Goal: Find specific fact: Find specific fact

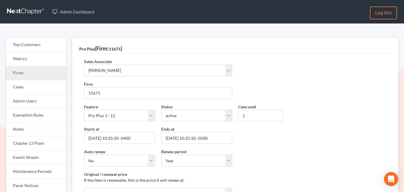
click at [28, 74] on link "Firms" at bounding box center [36, 73] width 60 height 14
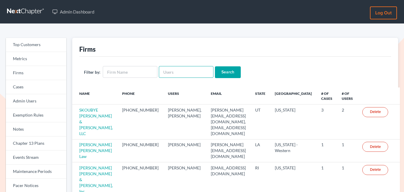
click at [175, 72] on input "text" at bounding box center [186, 72] width 55 height 12
paste input "[EMAIL_ADDRESS][DOMAIN_NAME]"
type input "[EMAIL_ADDRESS][DOMAIN_NAME]"
click at [225, 71] on input "Search" at bounding box center [228, 72] width 26 height 12
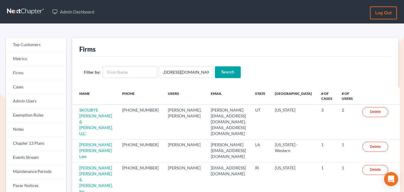
scroll to position [0, 0]
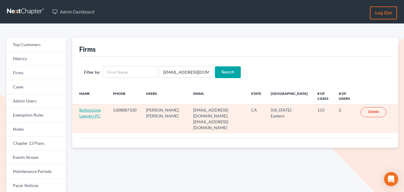
click at [93, 111] on link "BottomLine Lawyers PC" at bounding box center [89, 112] width 21 height 11
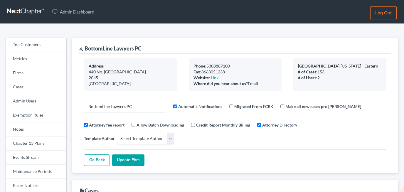
select select
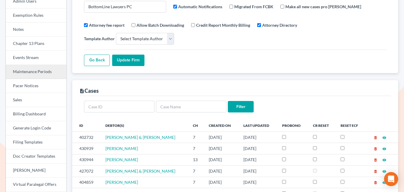
scroll to position [99, 0]
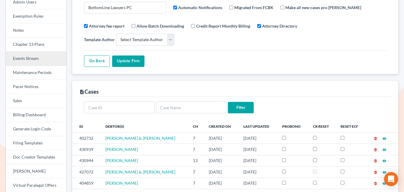
click at [34, 57] on link "Events Stream" at bounding box center [36, 59] width 60 height 14
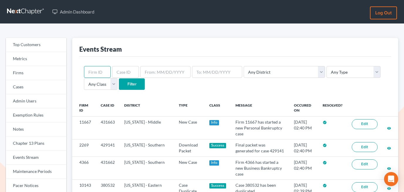
click at [99, 70] on input "text" at bounding box center [97, 72] width 27 height 12
paste input "4194"
type input "4194"
click at [134, 86] on input "Filter" at bounding box center [132, 84] width 26 height 12
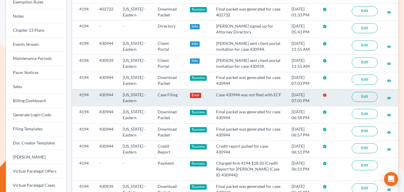
scroll to position [114, 0]
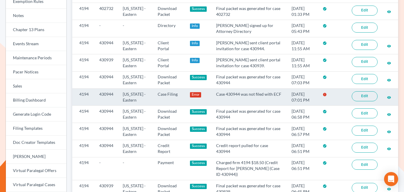
click at [367, 92] on link "Edit" at bounding box center [365, 96] width 26 height 10
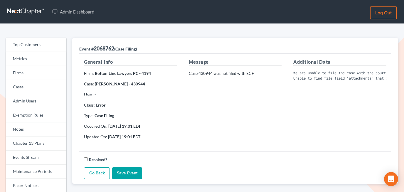
click at [137, 83] on strong "[PERSON_NAME] - 430944" at bounding box center [120, 83] width 50 height 5
click at [137, 83] on strong "Terrolyn Legard - 430944" at bounding box center [120, 83] width 50 height 5
copy strong "430944"
